Goal: Transaction & Acquisition: Purchase product/service

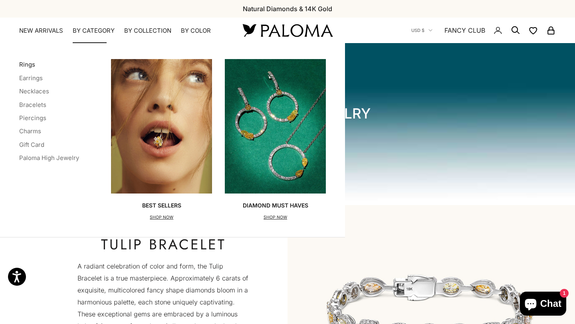
click at [30, 65] on link "Rings" at bounding box center [27, 65] width 16 height 8
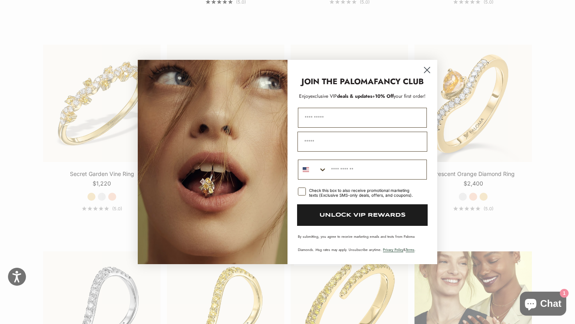
scroll to position [858, 0]
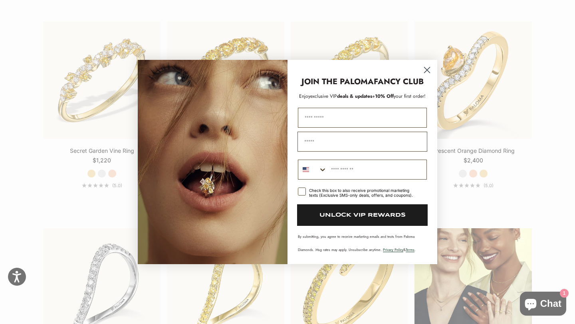
click at [429, 71] on circle "Close dialog" at bounding box center [427, 70] width 13 height 13
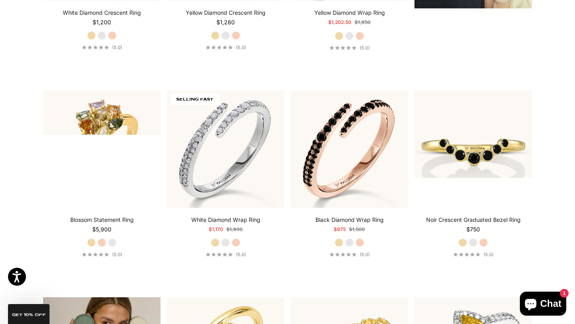
scroll to position [1218, 0]
